Goal: Information Seeking & Learning: Learn about a topic

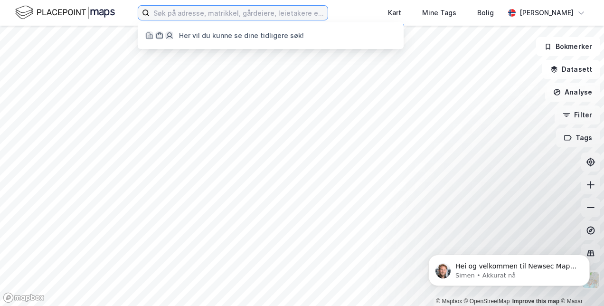
click at [235, 16] on input at bounding box center [239, 13] width 178 height 14
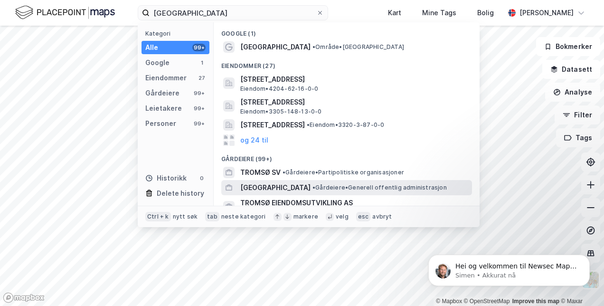
click at [258, 184] on span "[GEOGRAPHIC_DATA]" at bounding box center [275, 187] width 70 height 11
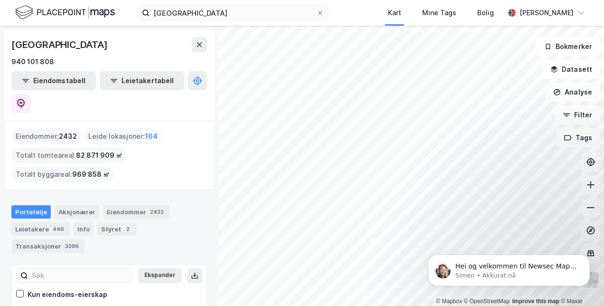
scroll to position [245, 0]
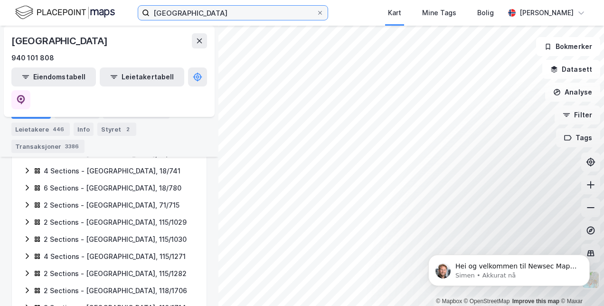
click at [183, 10] on input "[GEOGRAPHIC_DATA]" at bounding box center [233, 13] width 167 height 14
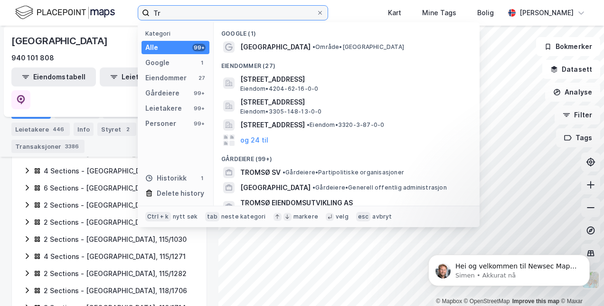
type input "T"
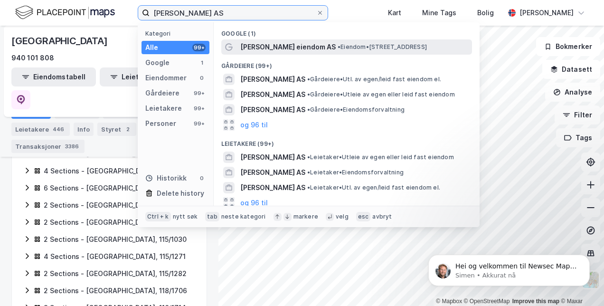
type input "[PERSON_NAME] AS"
click at [338, 43] on span "• Eiendom • [STREET_ADDRESS]" at bounding box center [382, 47] width 89 height 8
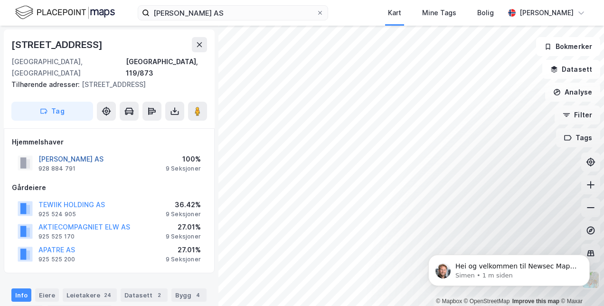
click at [0, 0] on button "[PERSON_NAME] AS" at bounding box center [0, 0] width 0 height 0
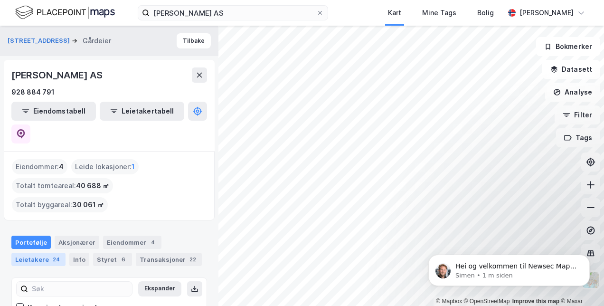
click at [38, 253] on div "Leietakere 24" at bounding box center [38, 259] width 54 height 13
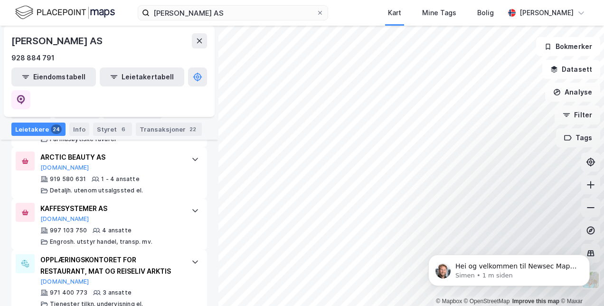
scroll to position [252, 0]
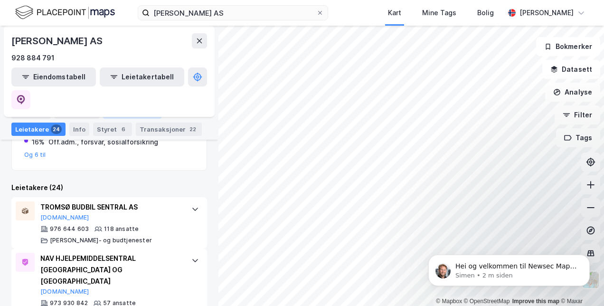
click at [123, 107] on div "Eiendommer 4" at bounding box center [132, 111] width 58 height 13
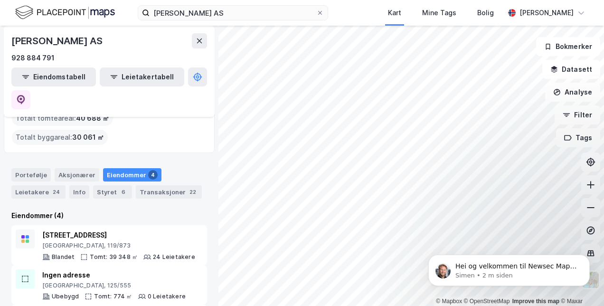
scroll to position [66, 0]
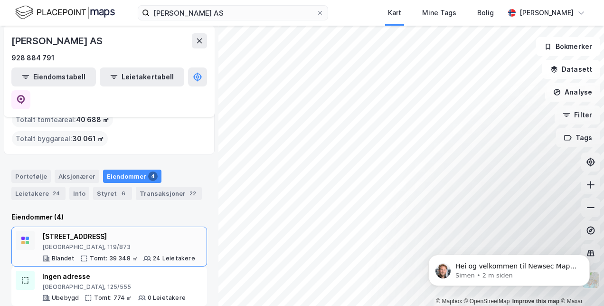
click at [76, 243] on div "[GEOGRAPHIC_DATA], 119/873" at bounding box center [118, 247] width 153 height 8
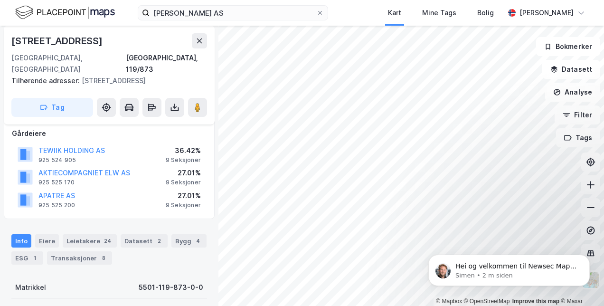
scroll to position [83, 0]
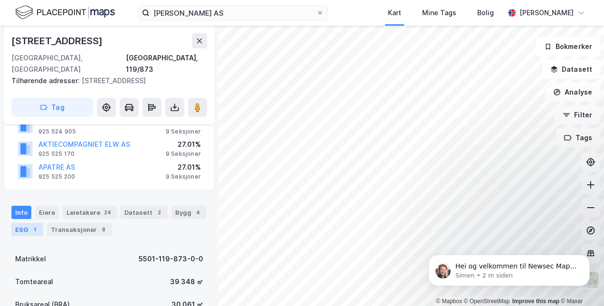
click at [24, 225] on div "ESG 1" at bounding box center [27, 229] width 32 height 13
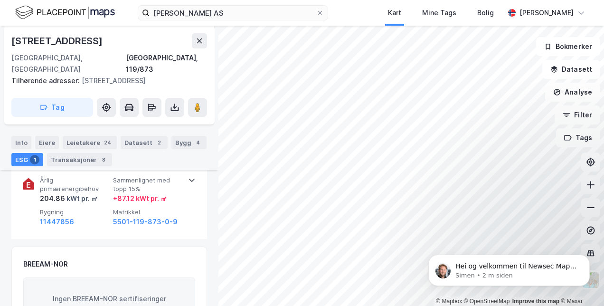
scroll to position [177, 0]
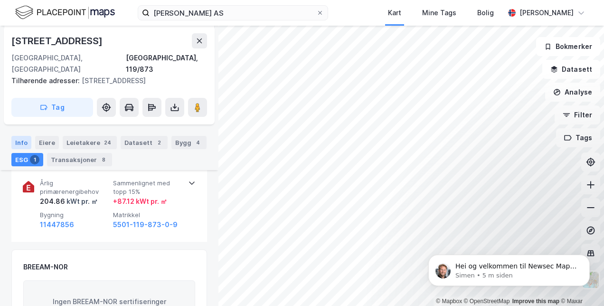
click at [20, 142] on div "Info" at bounding box center [21, 142] width 20 height 13
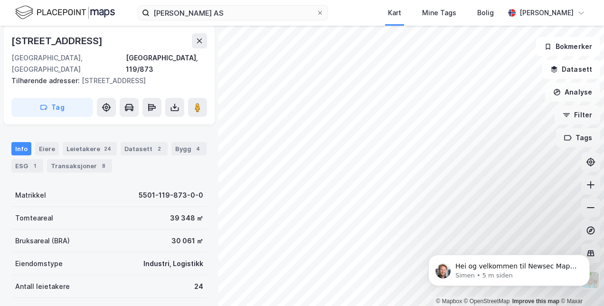
scroll to position [130, 0]
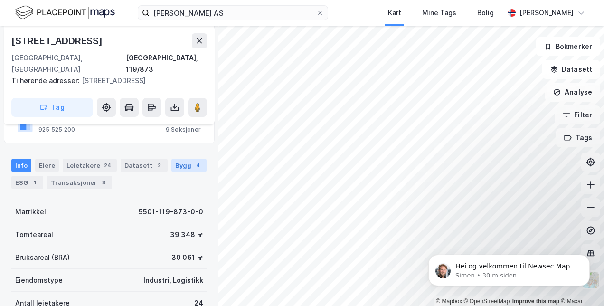
click at [193, 162] on div "4" at bounding box center [197, 164] width 9 height 9
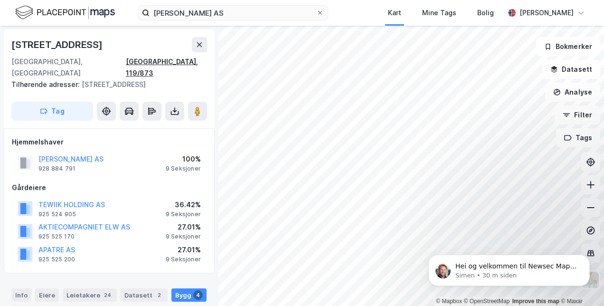
click at [197, 59] on div "[GEOGRAPHIC_DATA], 119/873" at bounding box center [166, 67] width 81 height 23
click at [199, 48] on button at bounding box center [199, 44] width 15 height 15
